Goal: Transaction & Acquisition: Book appointment/travel/reservation

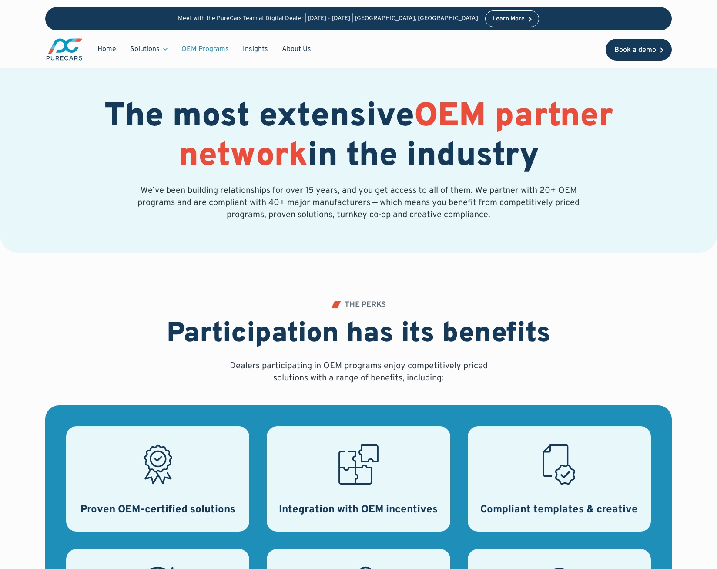
click at [630, 47] on div "Book a demo" at bounding box center [636, 50] width 42 height 7
click at [115, 46] on link "Home" at bounding box center [107, 49] width 33 height 17
